Goal: Check status: Check status

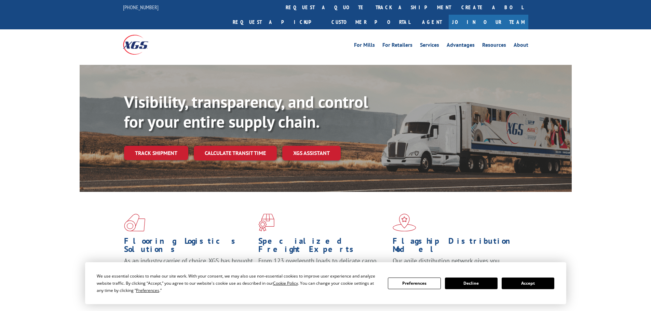
click at [153, 150] on div "Visibility, transparency, and control for your entire supply chain. Track shipm…" at bounding box center [348, 139] width 448 height 95
click at [156, 146] on link "Track shipment" at bounding box center [156, 153] width 64 height 14
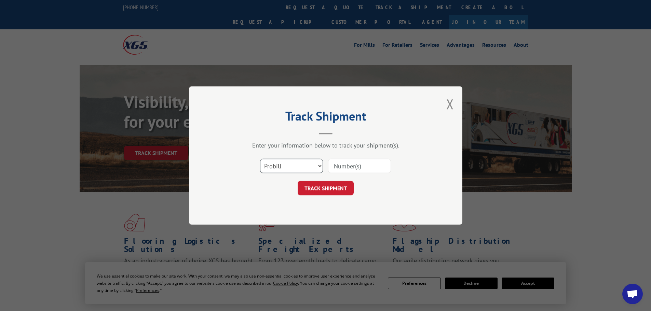
click at [288, 167] on select "Select category... Probill BOL PO" at bounding box center [291, 166] width 63 height 14
select select "bol"
click at [260, 159] on select "Select category... Probill BOL PO" at bounding box center [291, 166] width 63 height 14
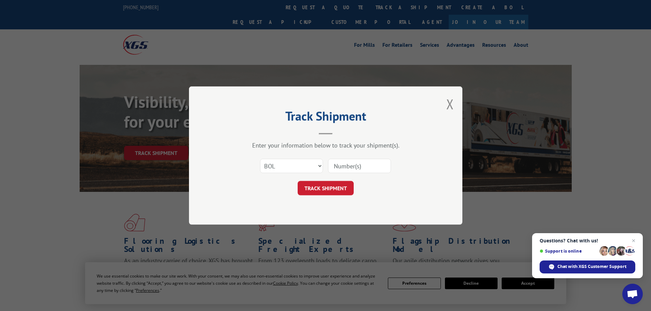
click at [341, 169] on input at bounding box center [359, 166] width 63 height 14
paste input "5195267"
type input "5195267"
click at [344, 191] on button "TRACK SHIPMENT" at bounding box center [326, 188] width 56 height 14
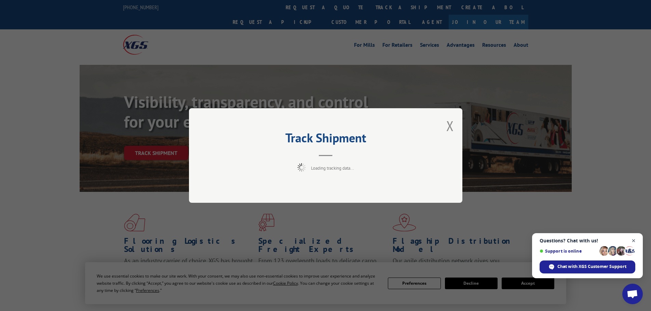
click at [634, 240] on span "Close chat" at bounding box center [634, 241] width 9 height 9
